Goal: Use online tool/utility: Utilize a website feature to perform a specific function

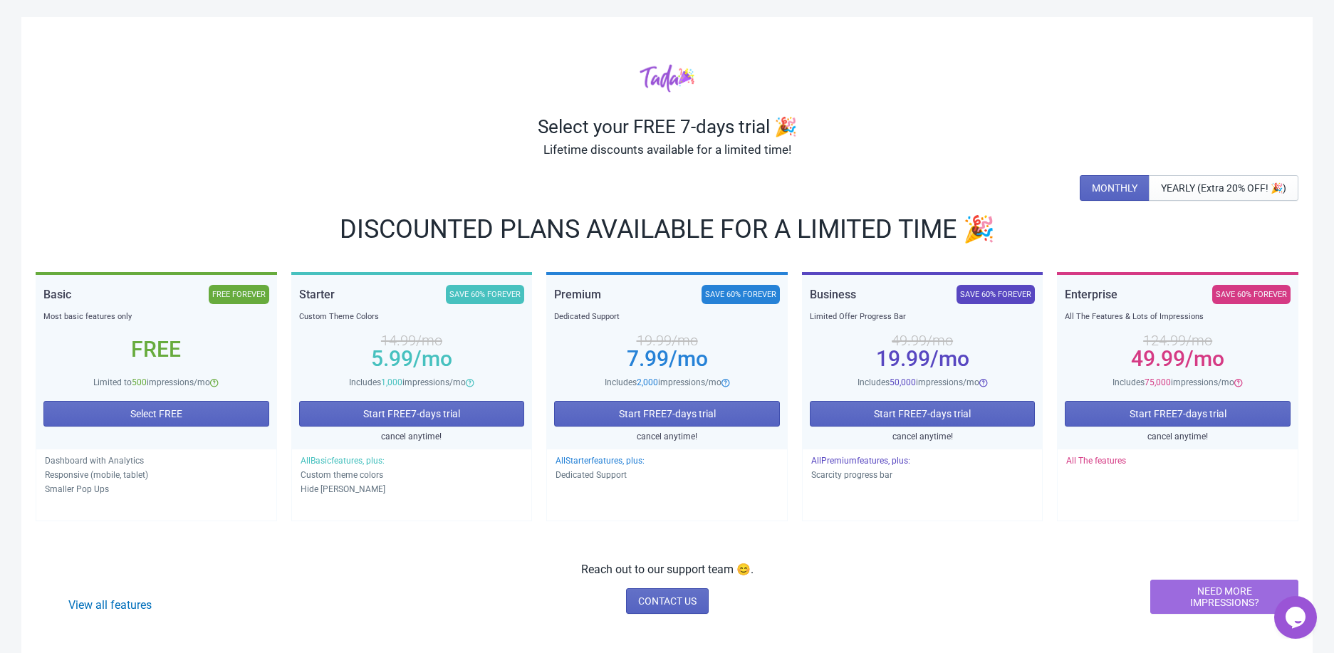
scroll to position [17, 0]
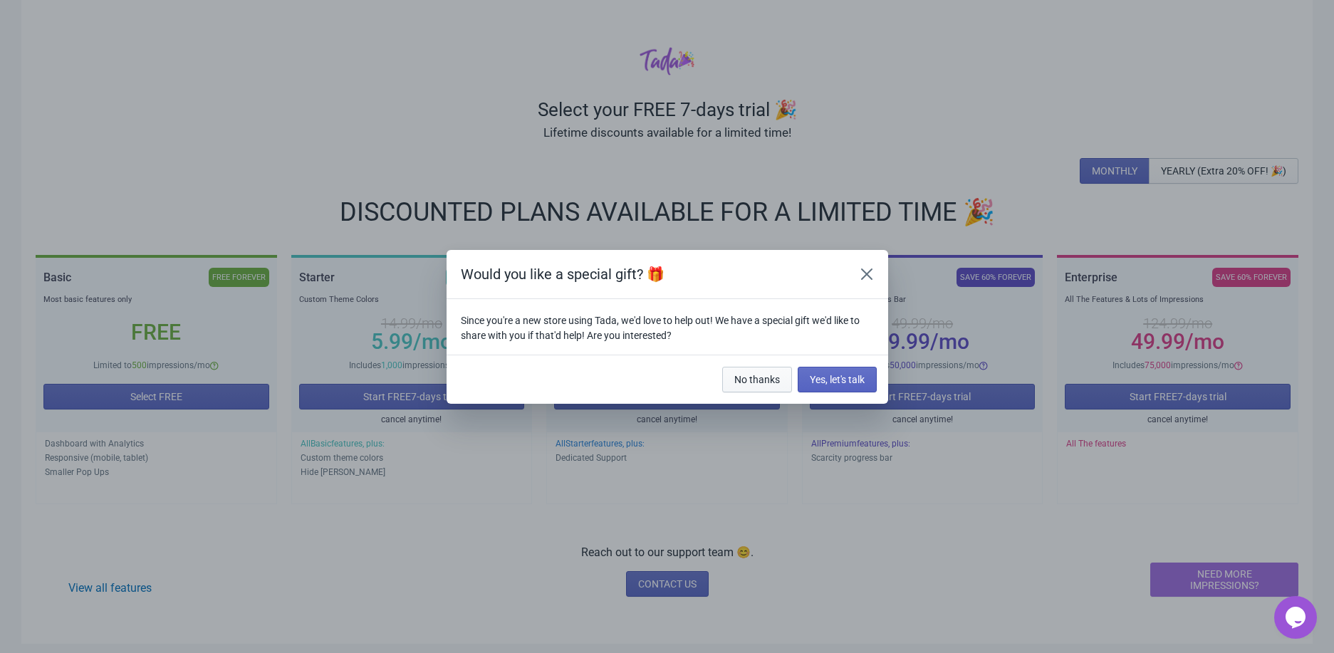
click at [759, 382] on span "No thanks" at bounding box center [757, 379] width 46 height 11
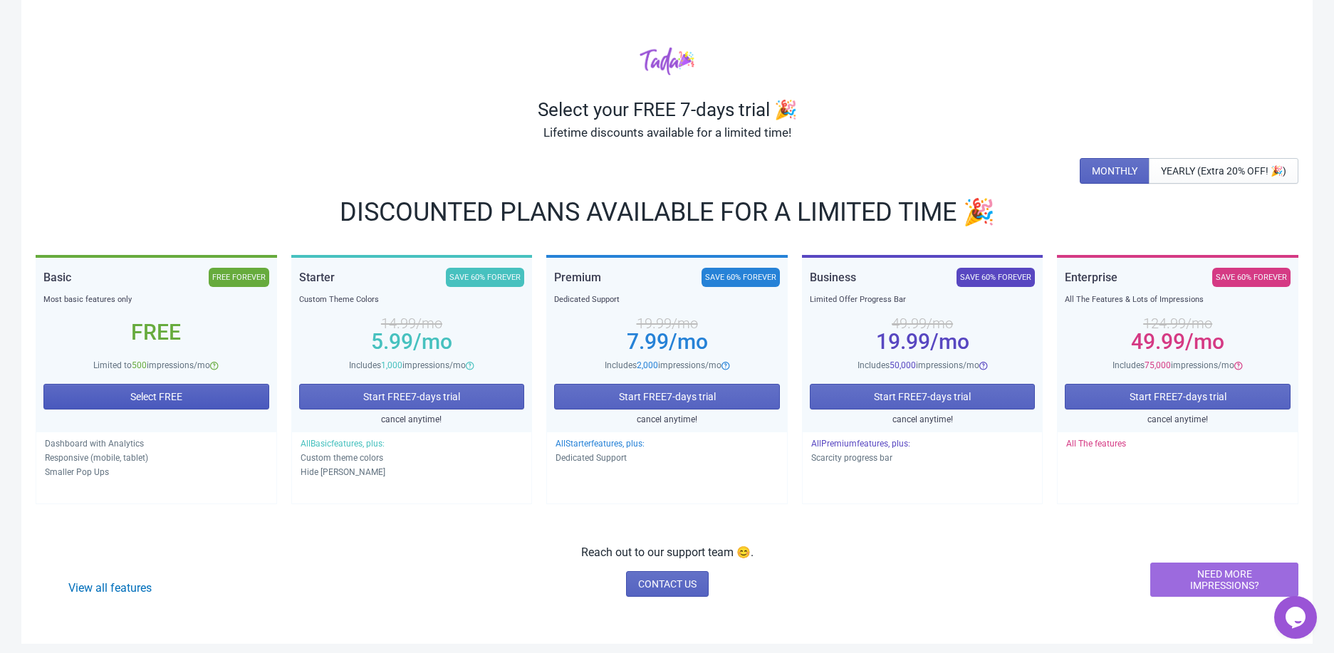
click at [152, 391] on span "Select FREE" at bounding box center [156, 396] width 52 height 11
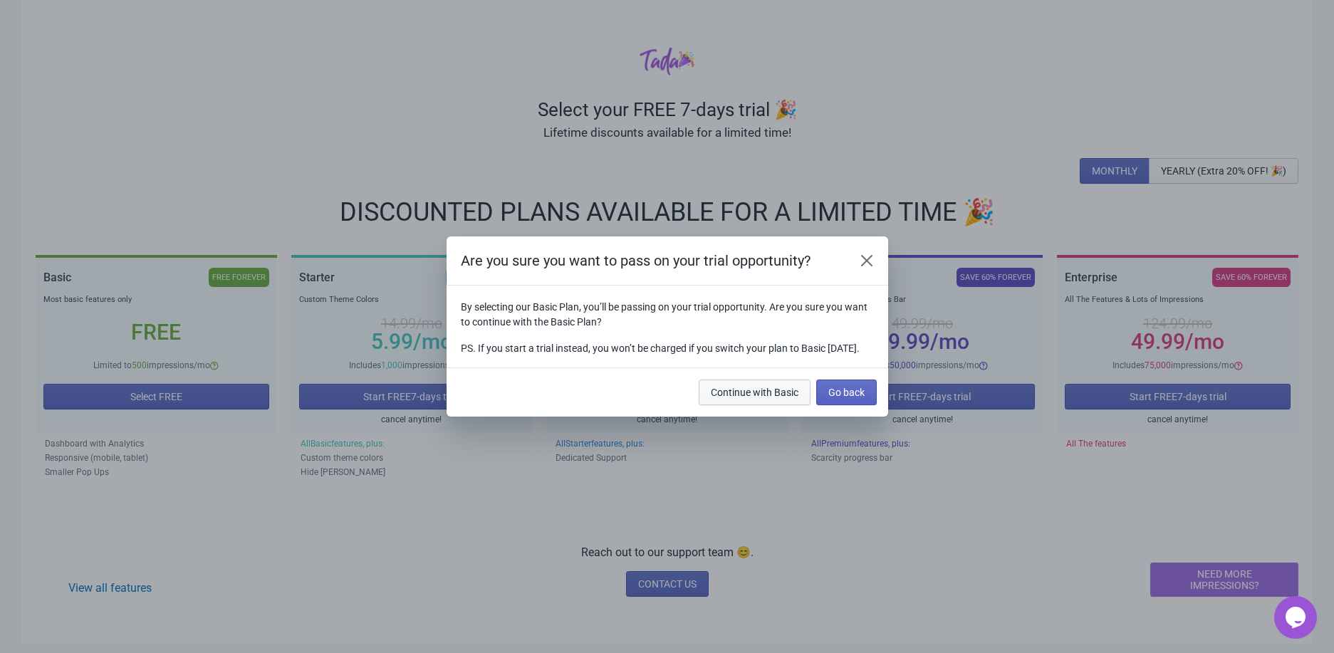
click at [778, 398] on span "Continue with Basic" at bounding box center [755, 392] width 88 height 11
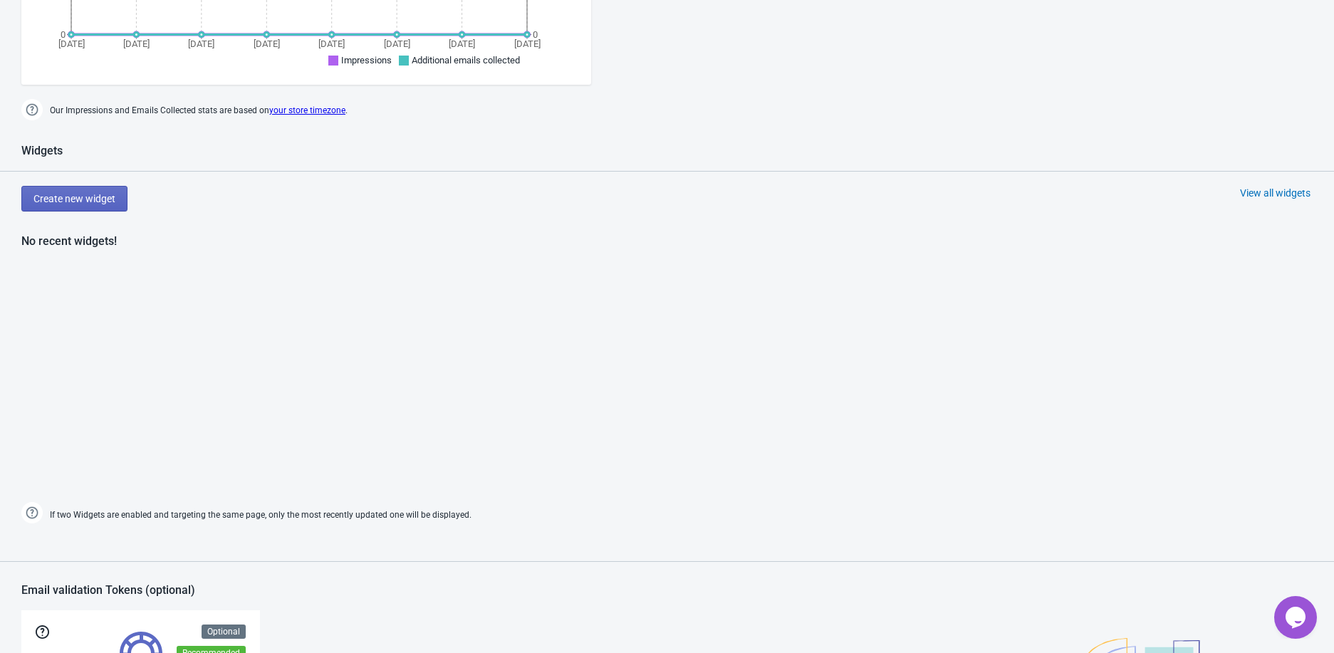
scroll to position [584, 0]
click at [54, 194] on span "Create new widget" at bounding box center [74, 197] width 82 height 11
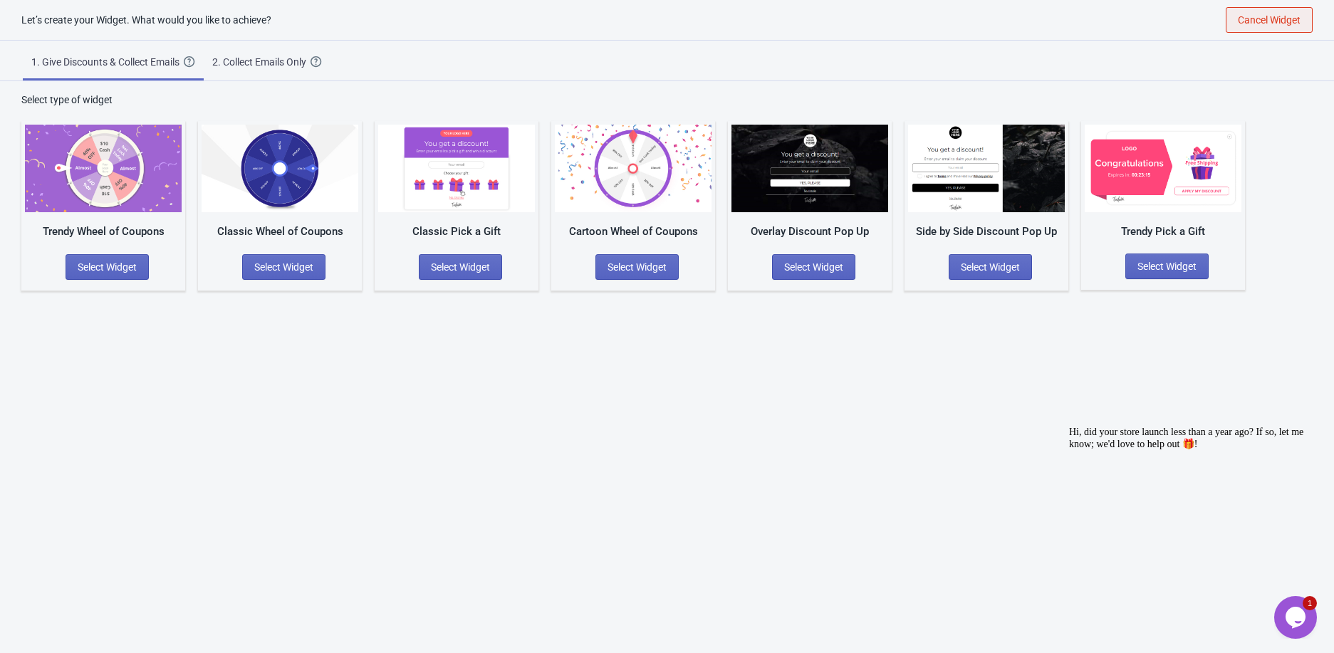
click at [1246, 23] on span "Cancel Widget" at bounding box center [1269, 19] width 63 height 11
